Goal: Transaction & Acquisition: Purchase product/service

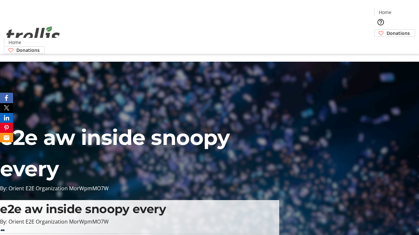
click at [386, 30] on span "Donations" at bounding box center [397, 33] width 23 height 7
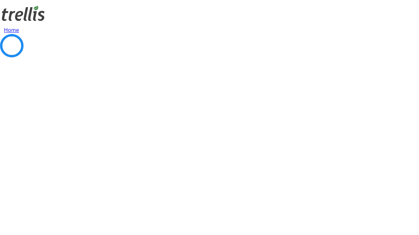
select select "CA"
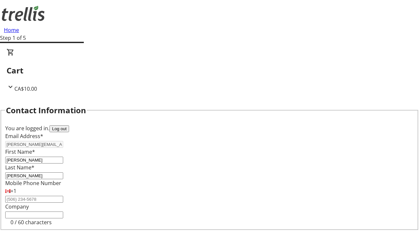
type input "[STREET_ADDRESS][PERSON_NAME]"
type input "Kelowna"
select select "BC"
type input "Kelowna"
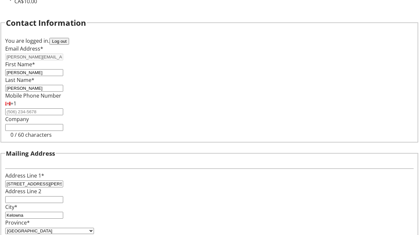
type input "V1Y 0C2"
